Goal: Obtain resource: Obtain resource

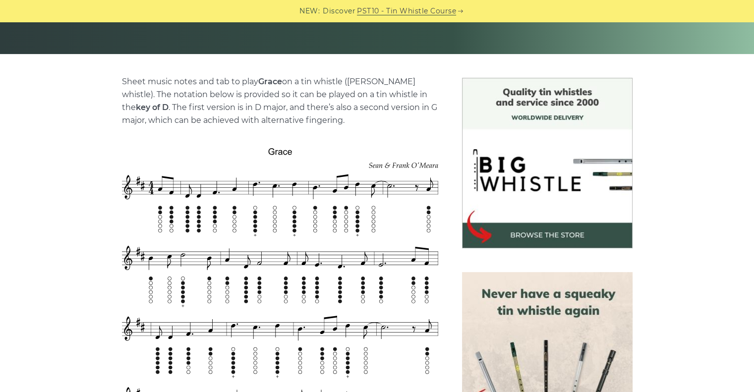
scroll to position [202, 0]
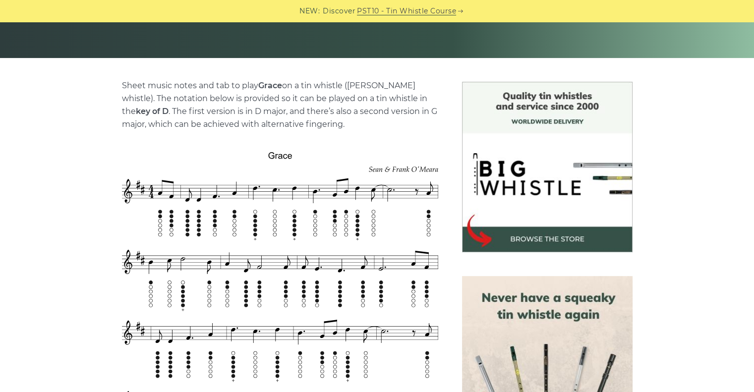
drag, startPoint x: 761, startPoint y: 15, endPoint x: 749, endPoint y: 38, distance: 25.7
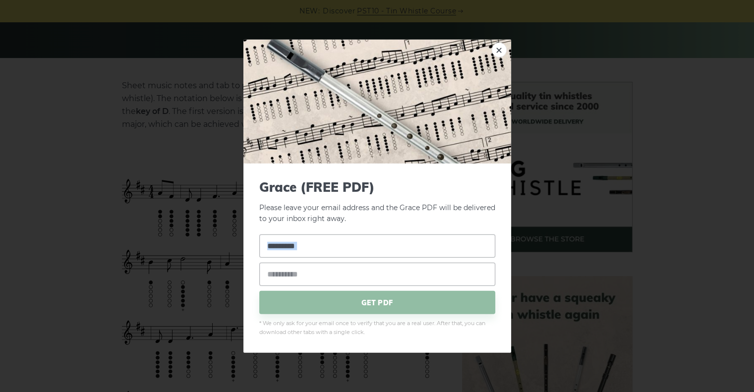
click at [358, 228] on form "Grace (FREE PDF) Please leave your email address and the Grace PDF will be deli…" at bounding box center [377, 258] width 236 height 158
click at [500, 52] on link "×" at bounding box center [499, 49] width 15 height 15
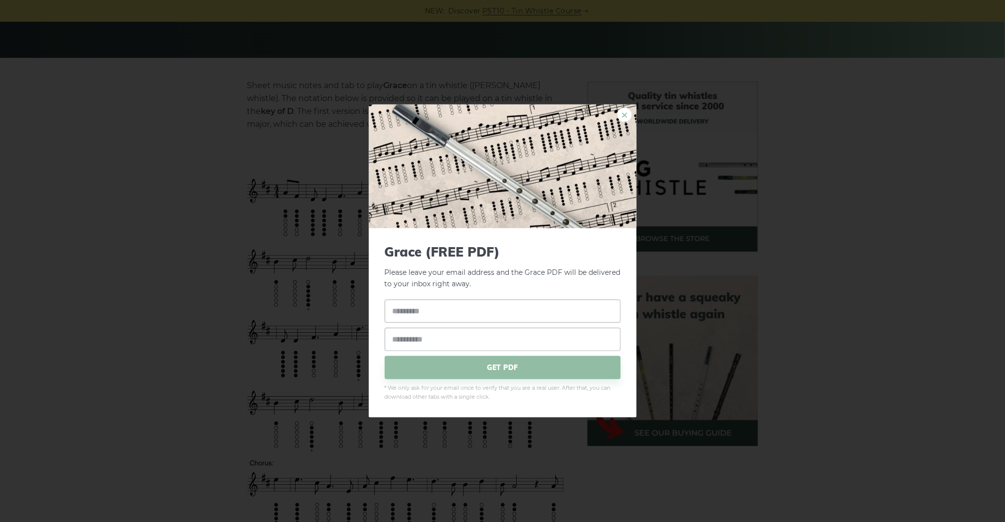
drag, startPoint x: 683, startPoint y: 4, endPoint x: 628, endPoint y: 116, distance: 125.3
click at [628, 116] on link "×" at bounding box center [624, 115] width 15 height 15
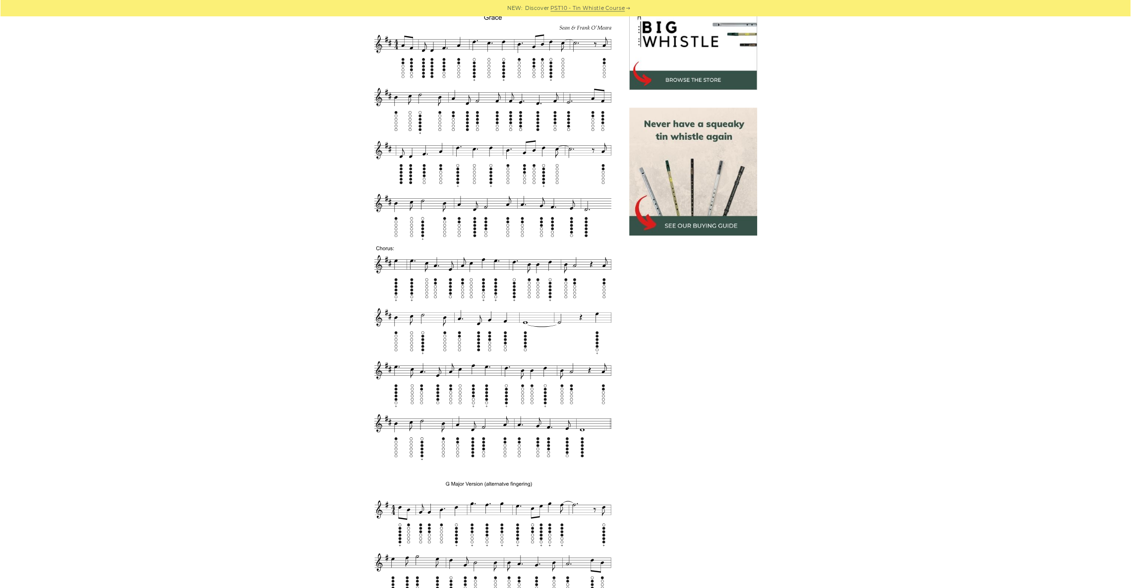
scroll to position [335, 0]
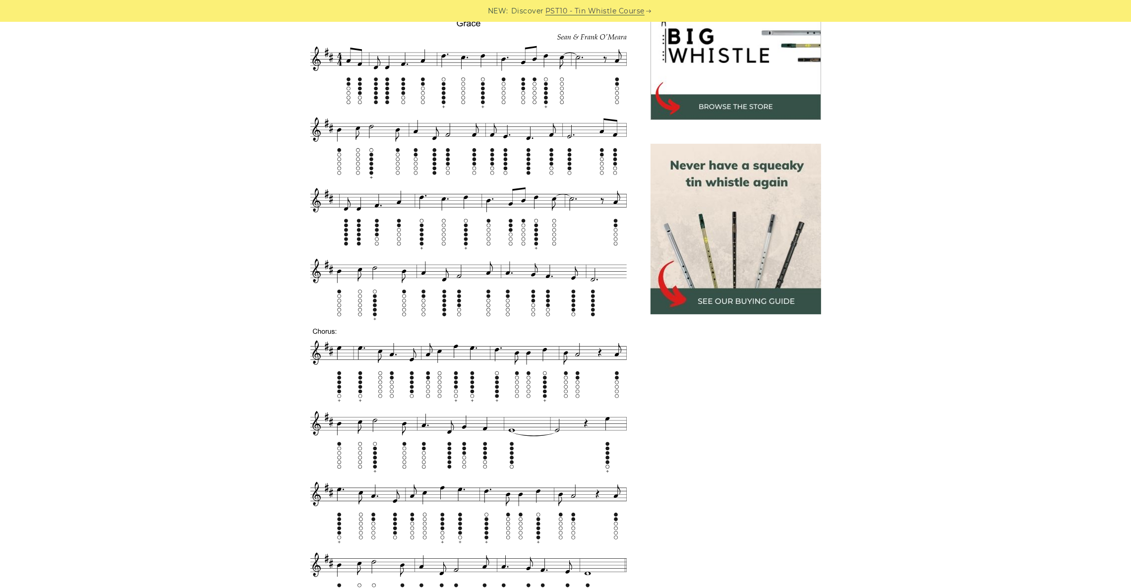
drag, startPoint x: 1000, startPoint y: 2, endPoint x: 857, endPoint y: 245, distance: 282.0
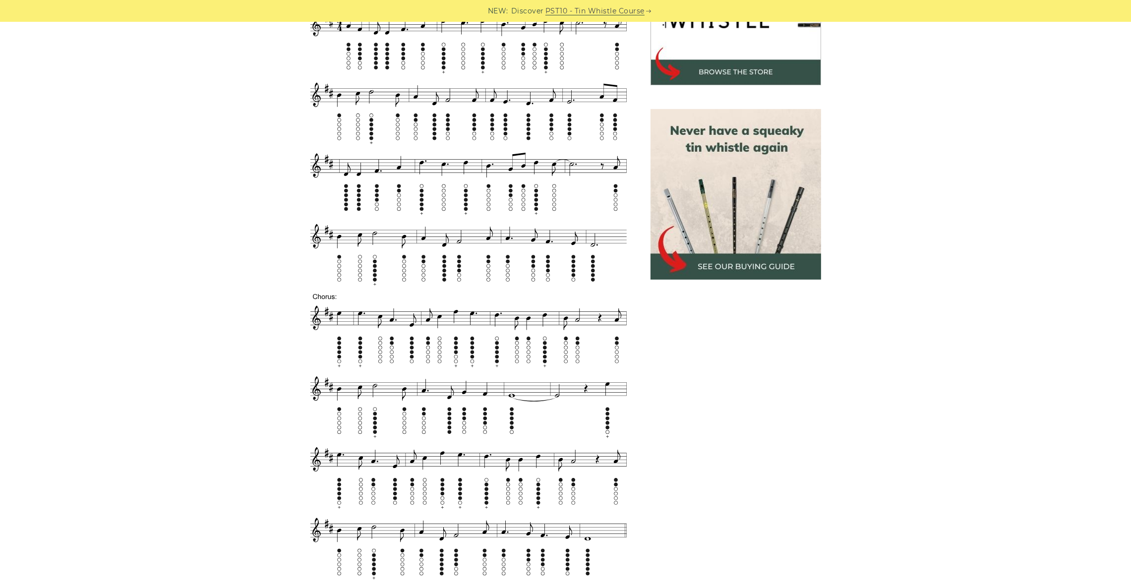
scroll to position [358, 0]
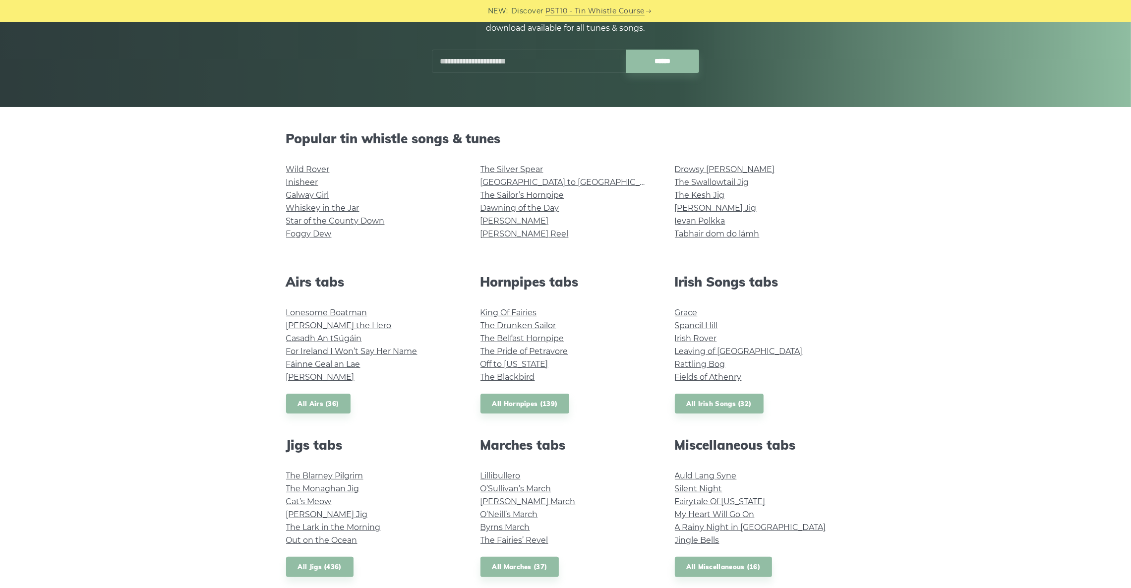
scroll to position [155, 0]
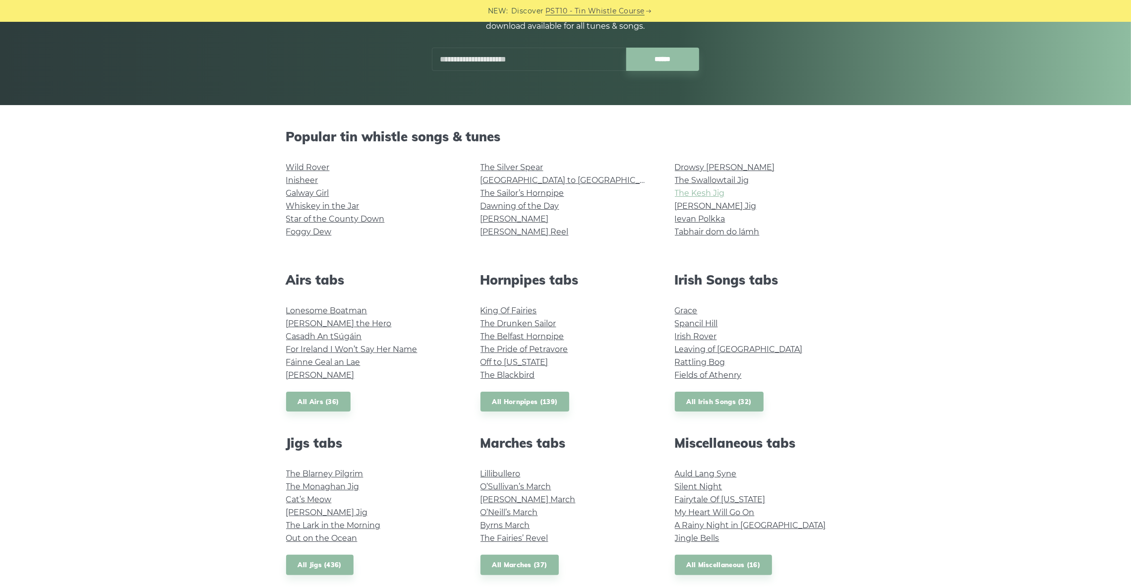
click at [707, 194] on link "The Kesh Jig" at bounding box center [700, 192] width 50 height 9
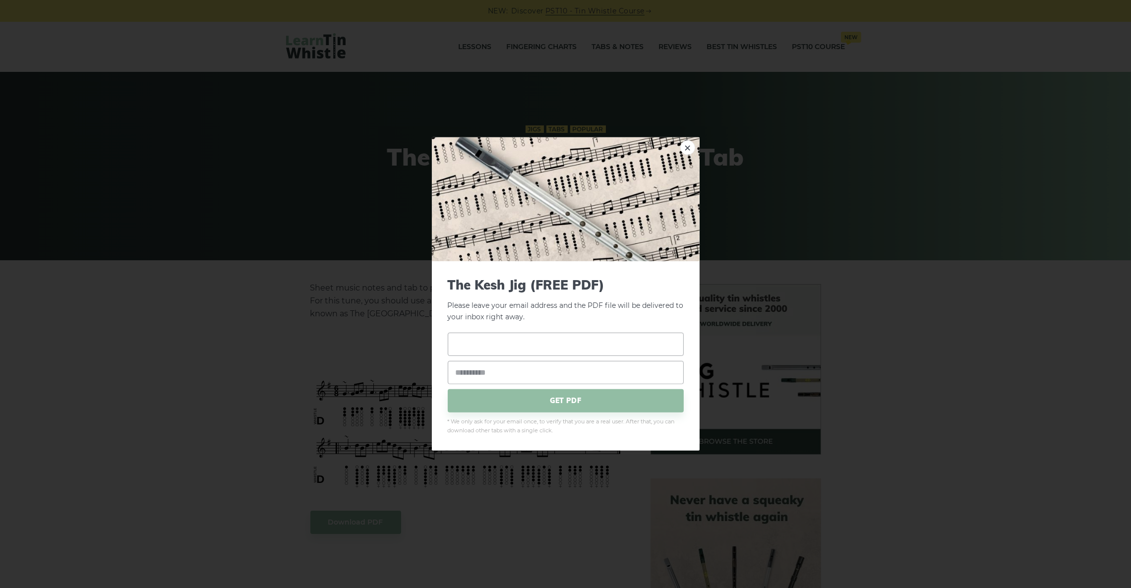
click at [525, 355] on input "text" at bounding box center [566, 343] width 236 height 23
type input "*"
click at [694, 144] on link "×" at bounding box center [687, 147] width 15 height 15
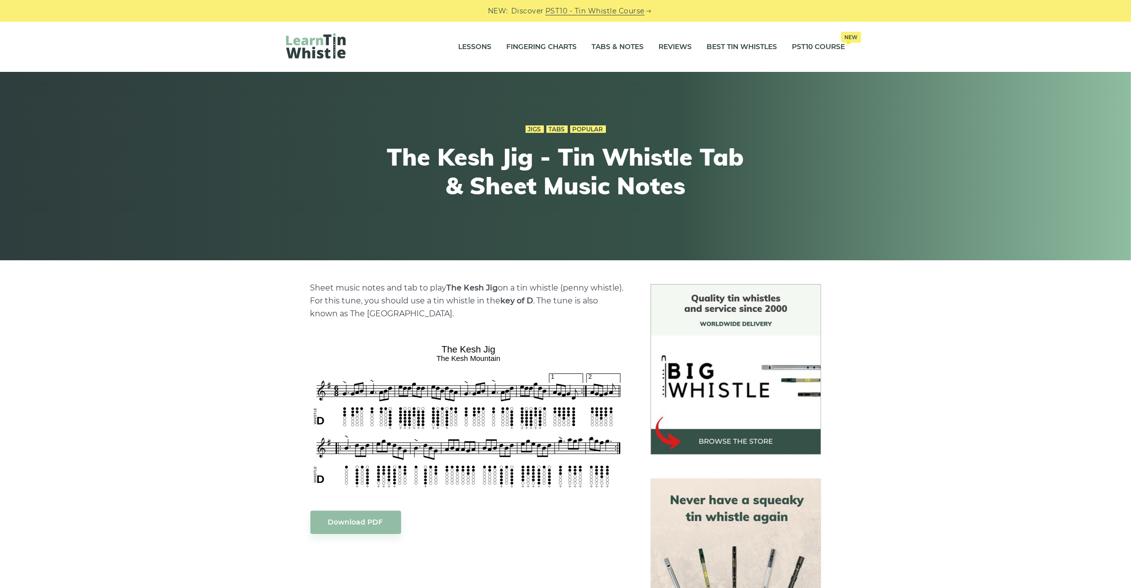
click at [437, 465] on div "Sheet music notes and tab to play The Kesh Jig on a tin whistle (penny whistle)…" at bounding box center [468, 572] width 316 height 580
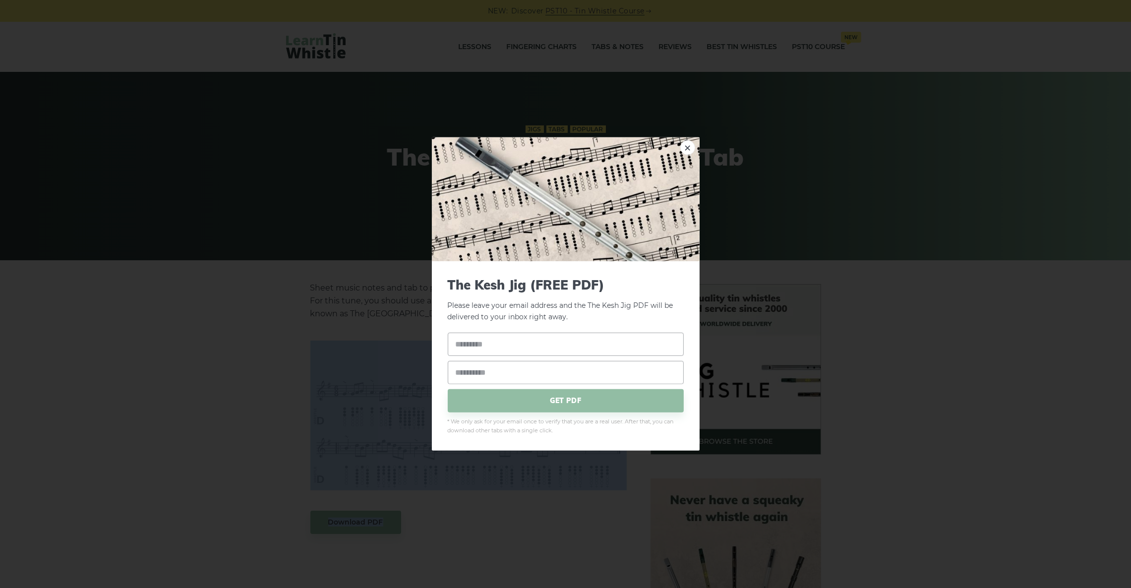
click at [432, 451] on div "The Kesh Jig (FREE PDF) Please leave your email address and the The Kesh Jig PD…" at bounding box center [566, 355] width 268 height 189
click at [694, 159] on img at bounding box center [566, 199] width 268 height 124
click at [689, 142] on link "×" at bounding box center [687, 147] width 15 height 15
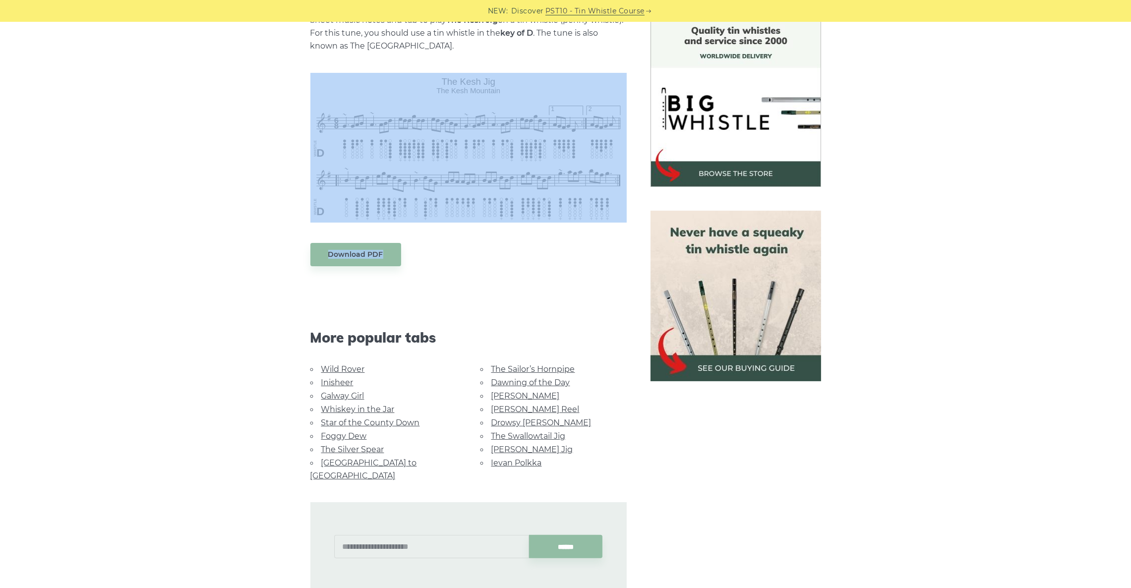
scroll to position [272, 0]
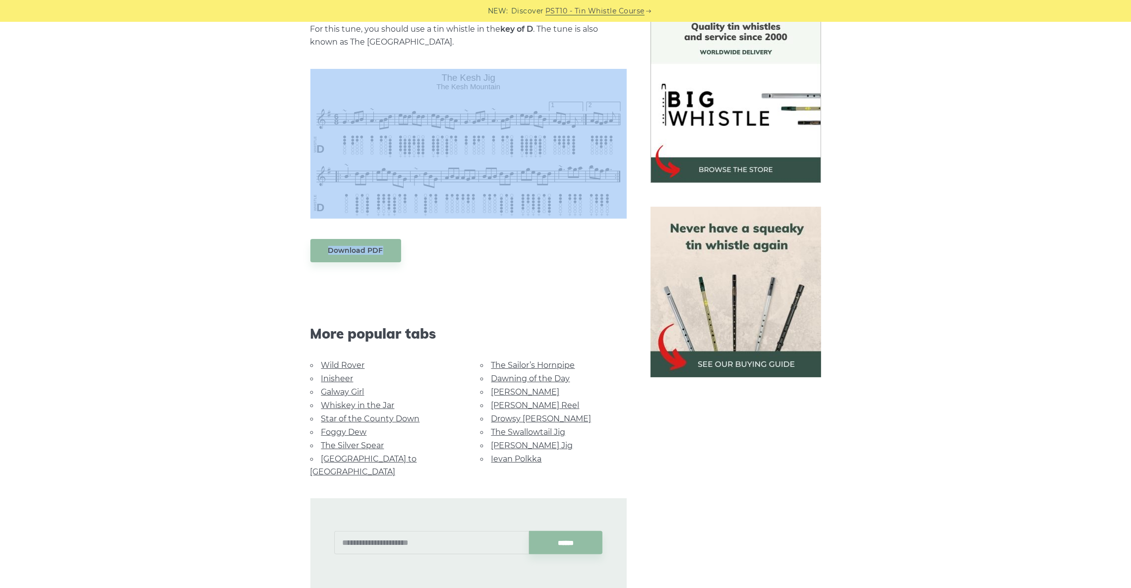
click at [197, 220] on div "Sheet music notes and tab to play The Kesh Jig on a tin whistle (penny whistle)…" at bounding box center [565, 301] width 1131 height 578
